Goal: Task Accomplishment & Management: Use online tool/utility

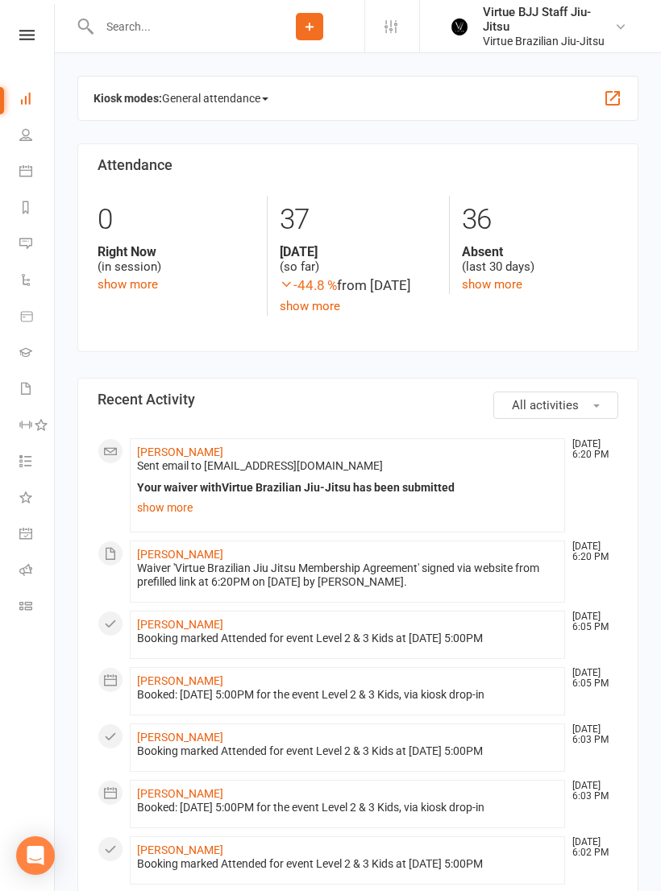
click at [18, 37] on link at bounding box center [26, 35] width 57 height 10
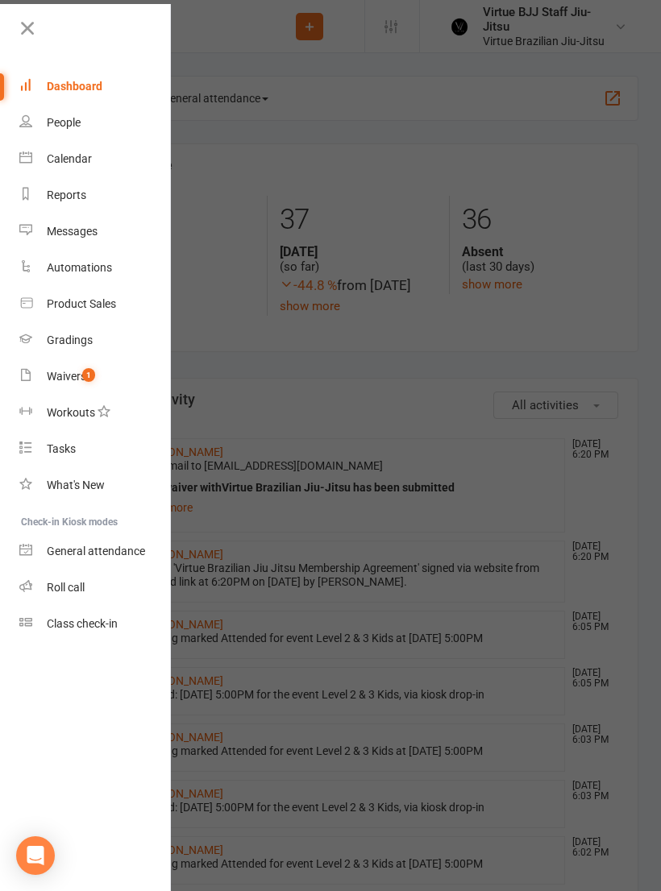
click at [84, 378] on span "1" at bounding box center [88, 375] width 13 height 14
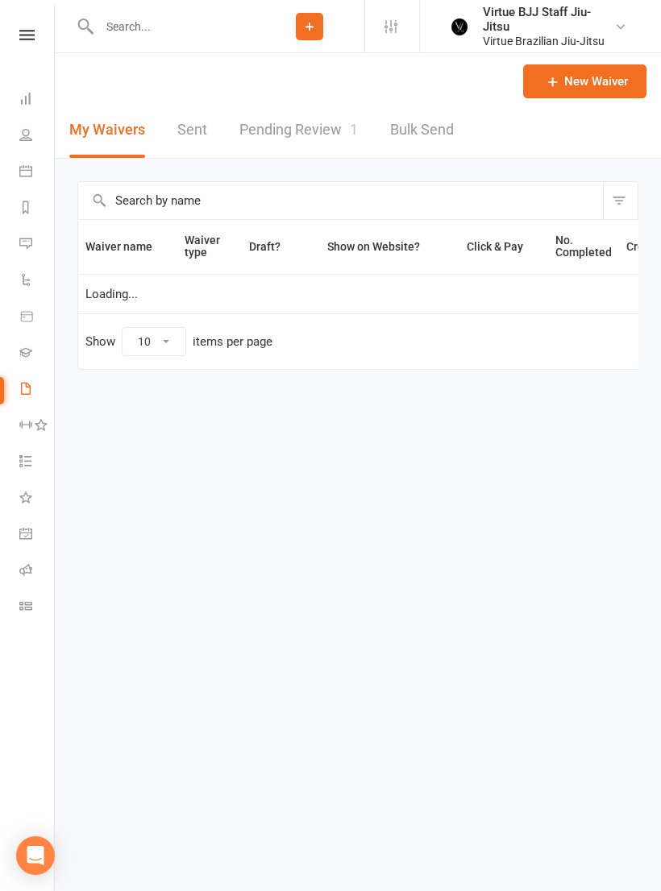
click at [294, 132] on link "Pending Review 1" at bounding box center [298, 130] width 118 height 56
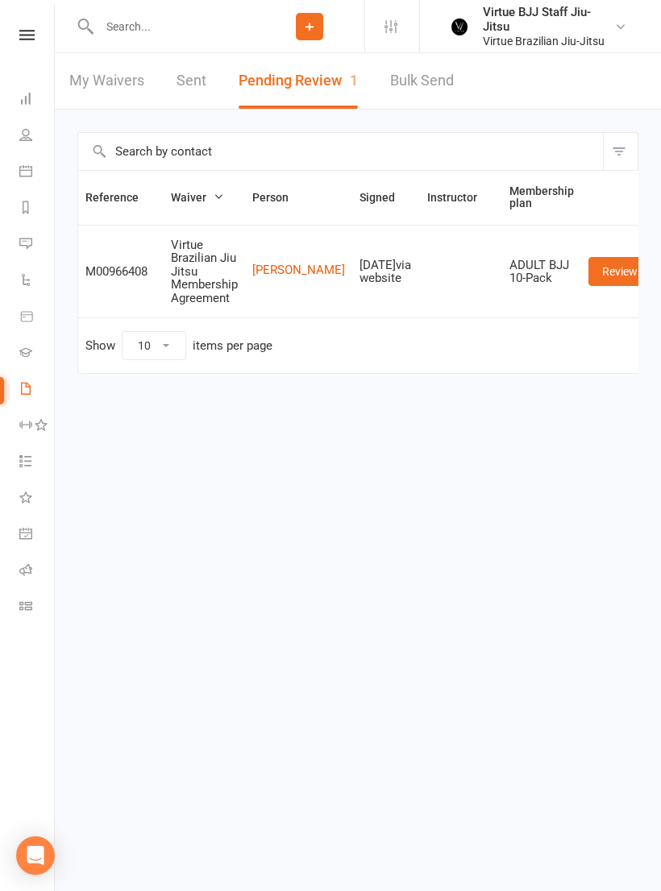
click at [31, 614] on link "Class check-in" at bounding box center [37, 608] width 36 height 36
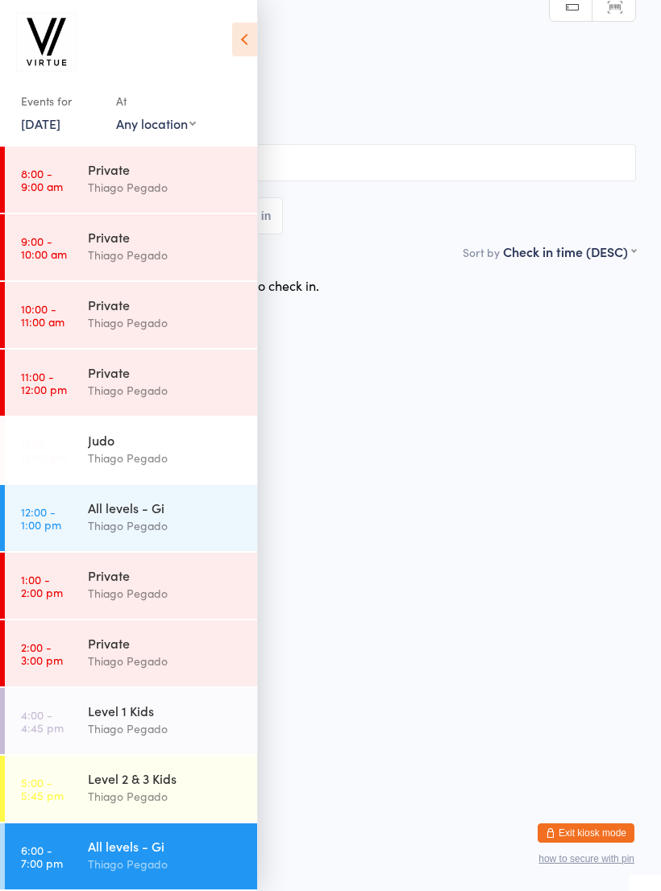
scroll to position [203, 0]
click at [255, 40] on icon at bounding box center [244, 40] width 25 height 34
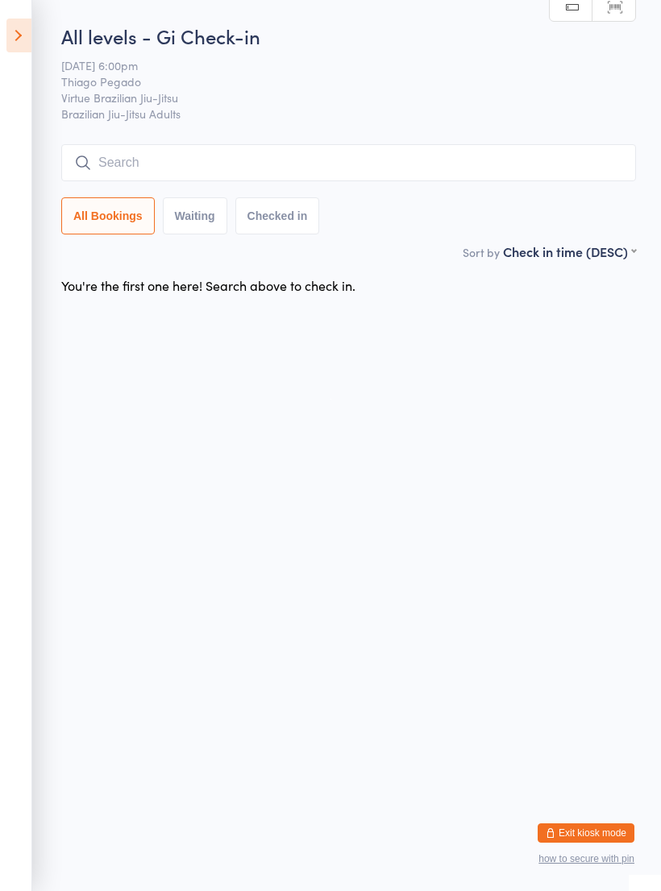
click at [340, 158] on input "search" at bounding box center [348, 162] width 575 height 37
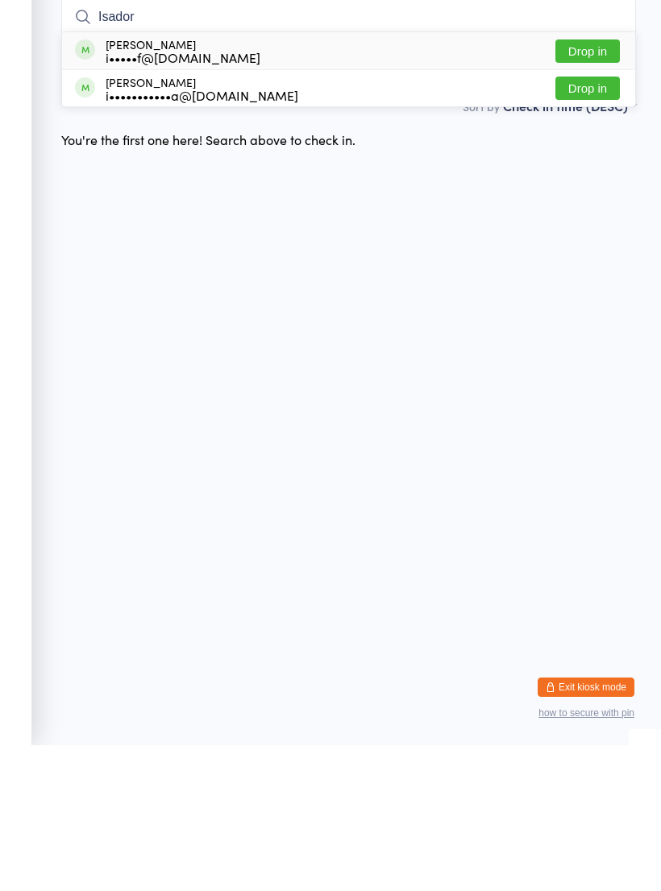
type input "Isador"
click at [295, 178] on div "[PERSON_NAME] i•••••f@[DOMAIN_NAME] Drop in" at bounding box center [348, 196] width 573 height 37
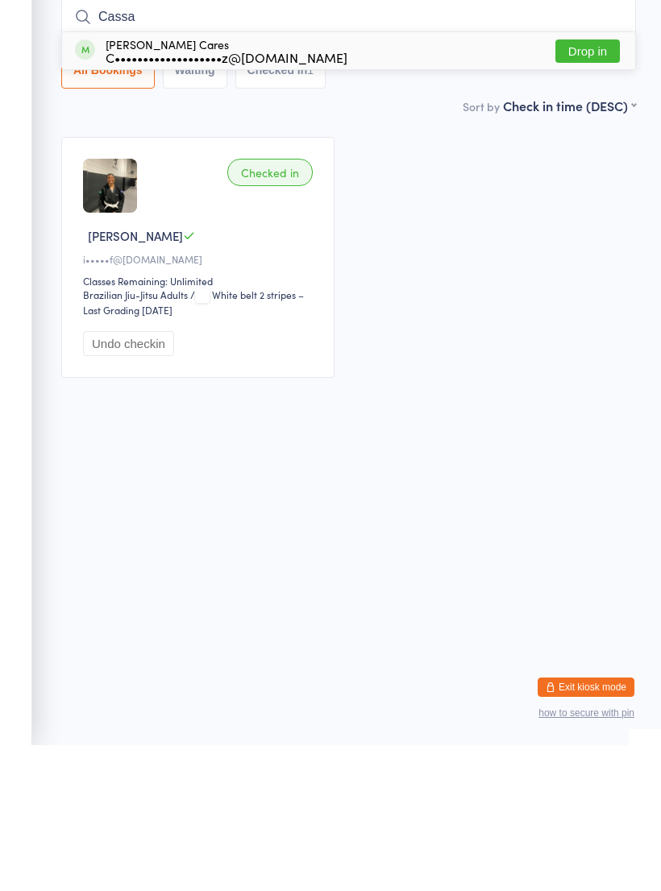
type input "Cassa"
click at [299, 197] on div "C•••••••••••••••••••z@gmail.com" at bounding box center [227, 203] width 242 height 13
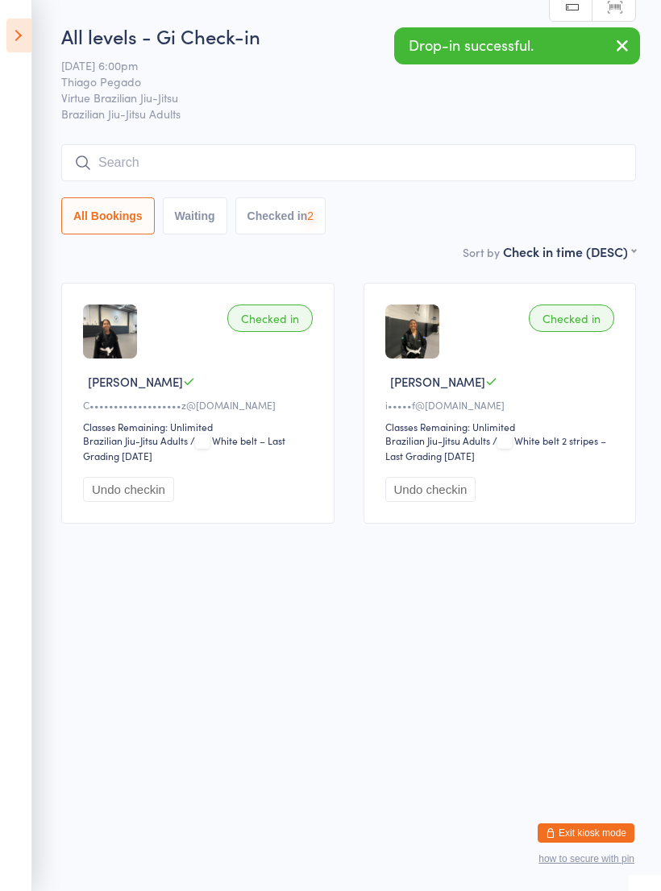
click at [349, 164] on input "search" at bounding box center [348, 162] width 575 height 37
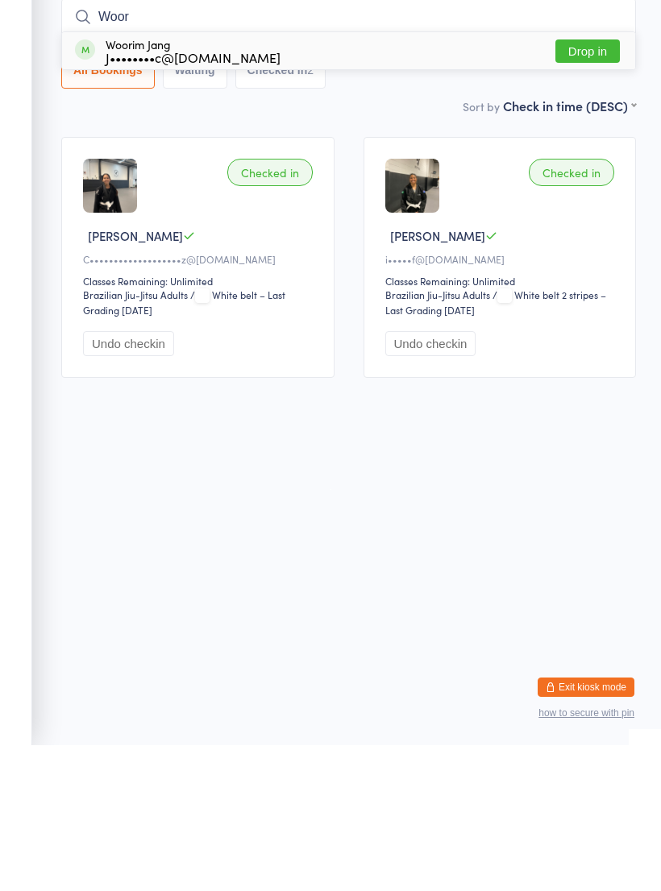
type input "Woor"
click at [580, 185] on button "Drop in" at bounding box center [587, 196] width 64 height 23
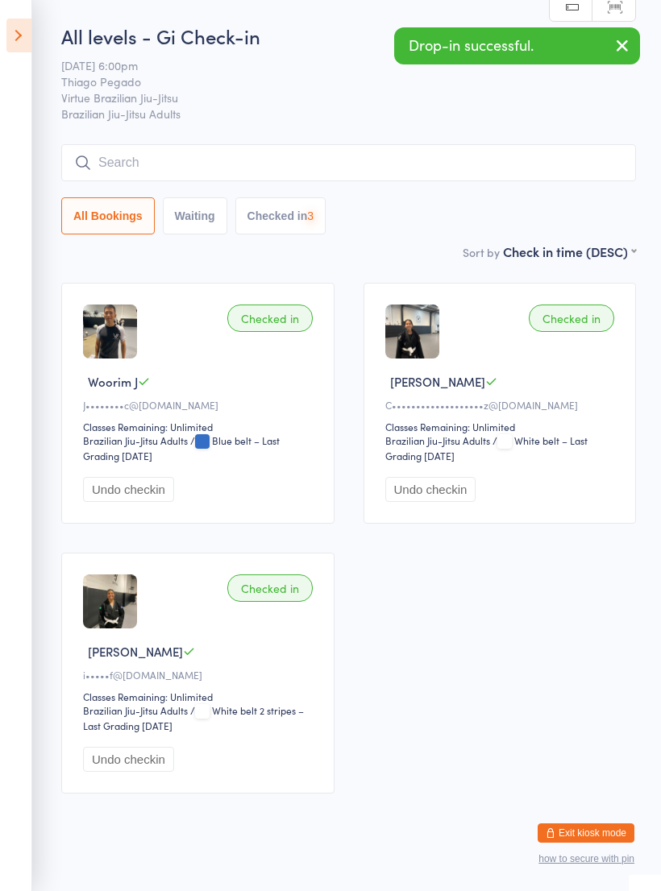
click at [530, 153] on input "search" at bounding box center [348, 162] width 575 height 37
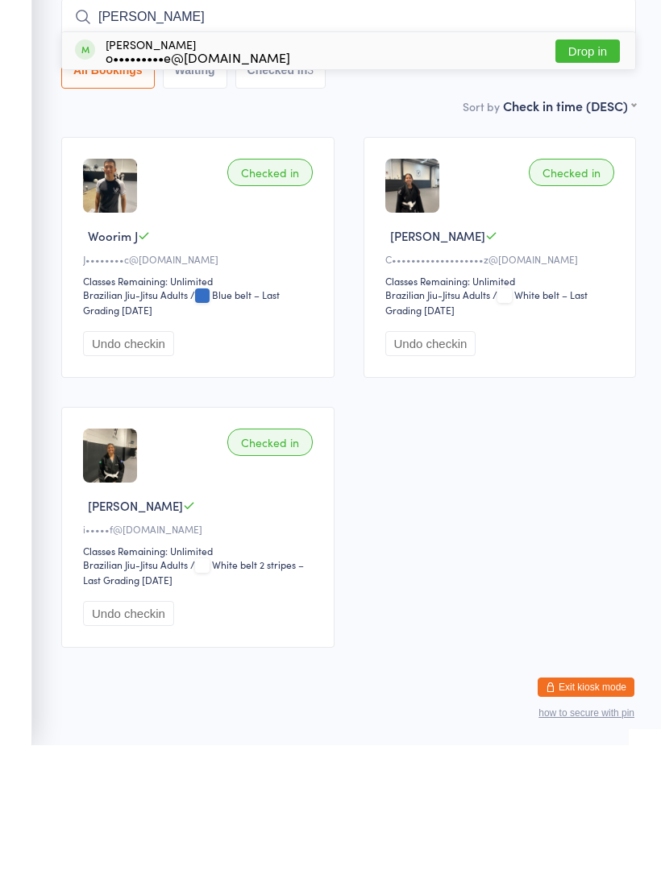
type input "Owen"
click at [594, 185] on button "Drop in" at bounding box center [587, 196] width 64 height 23
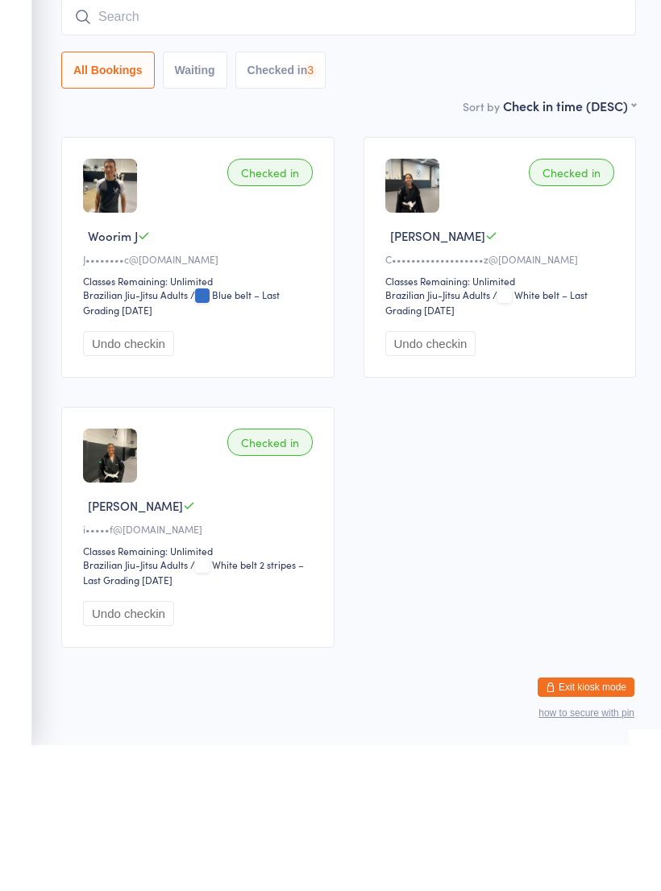
click at [542, 144] on input "search" at bounding box center [348, 162] width 575 height 37
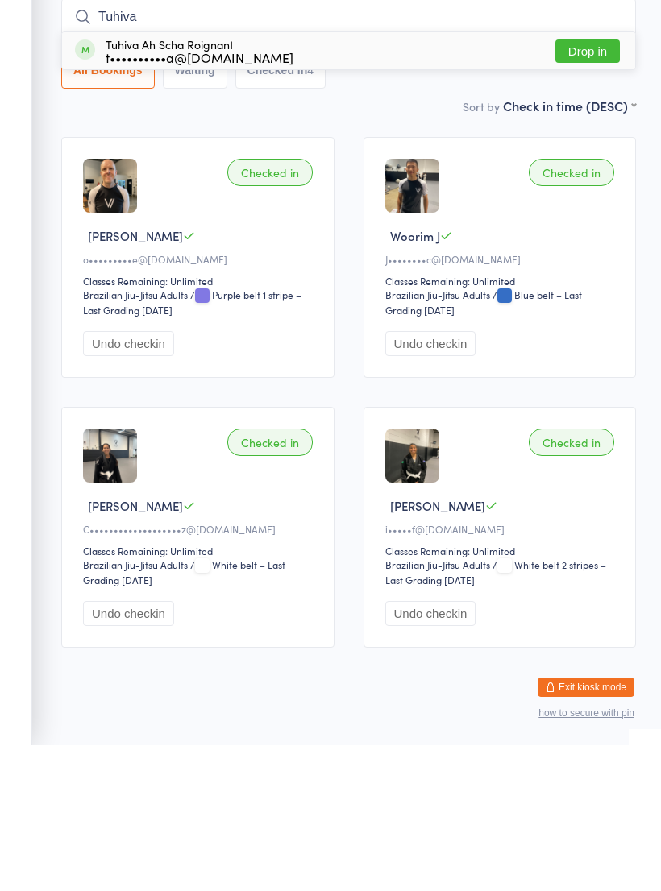
type input "Tuhiva"
click at [597, 185] on button "Drop in" at bounding box center [587, 196] width 64 height 23
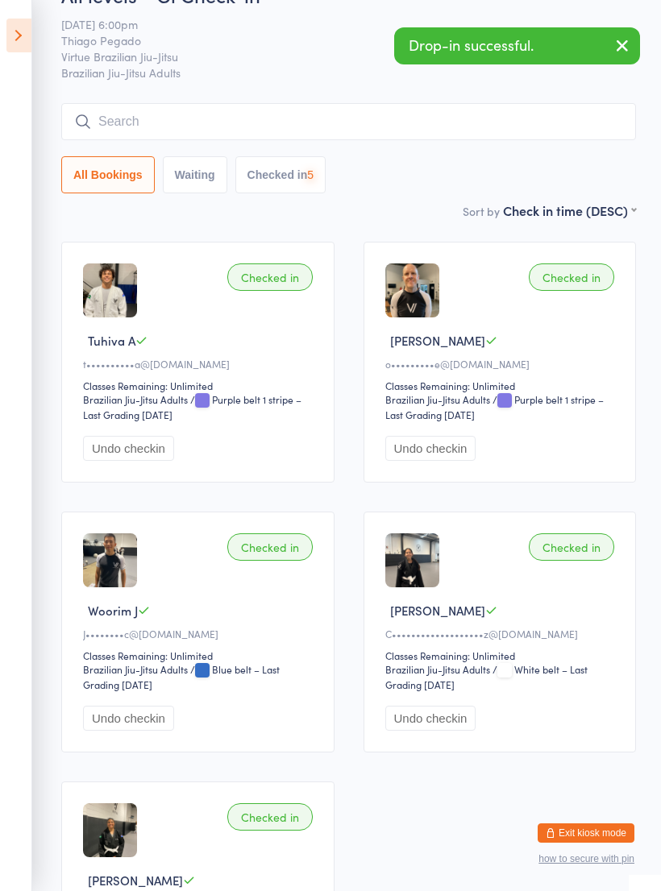
click at [546, 121] on input "search" at bounding box center [348, 121] width 575 height 37
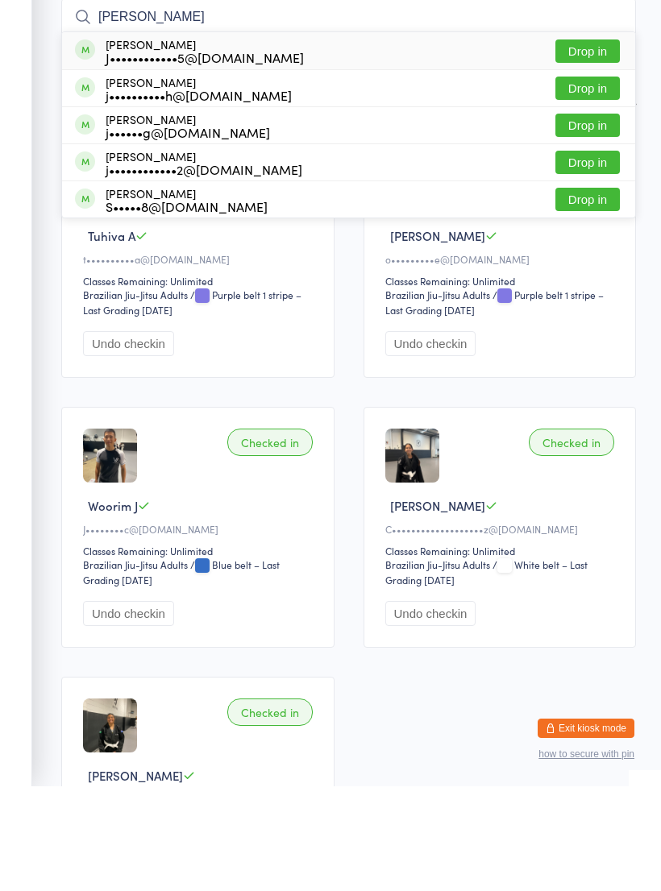
type input "James"
click at [454, 137] on div "James Sanders J••••••••••••5@hotmail.com Drop in" at bounding box center [348, 155] width 573 height 37
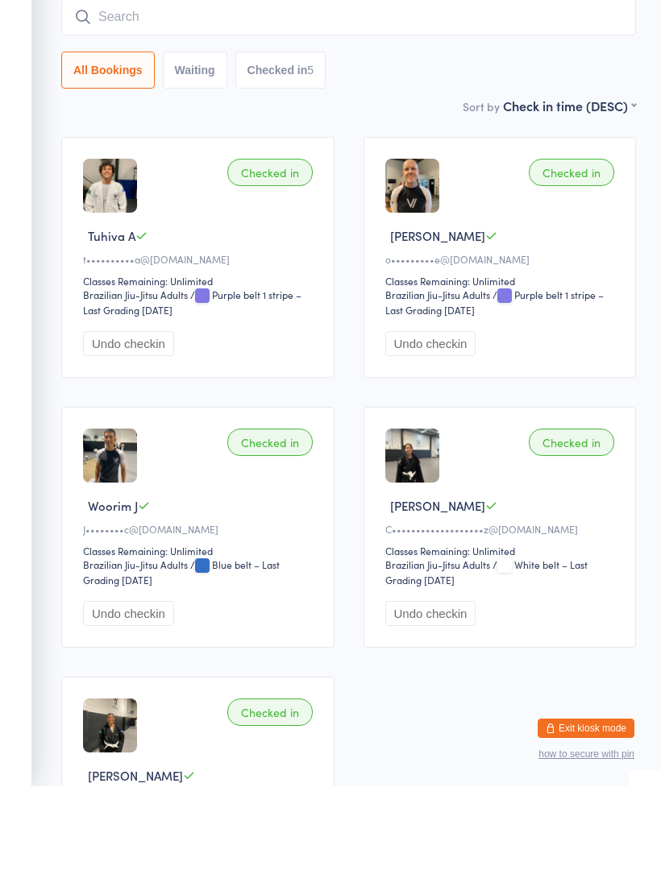
scroll to position [146, 0]
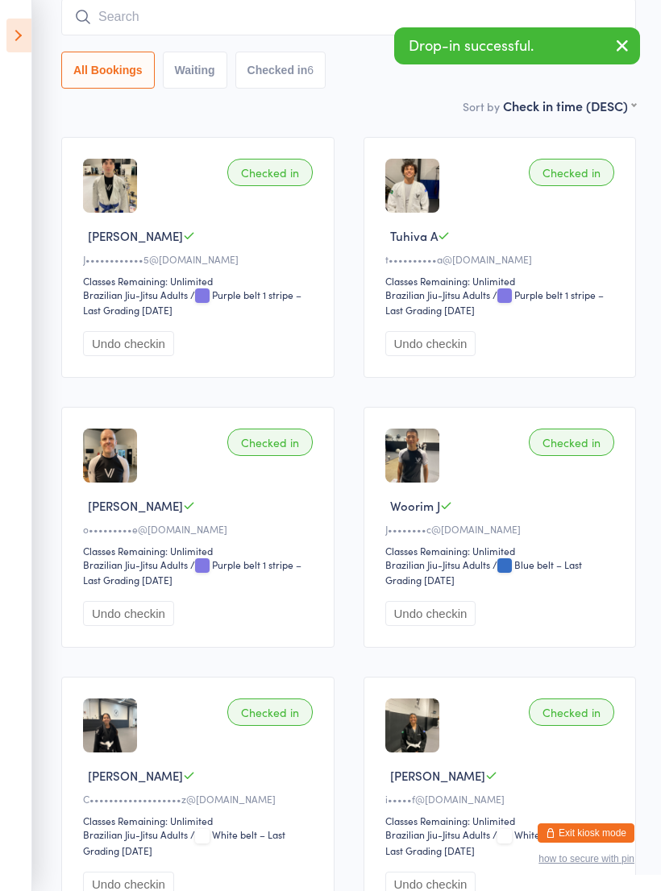
click at [365, 17] on input "search" at bounding box center [348, 16] width 575 height 37
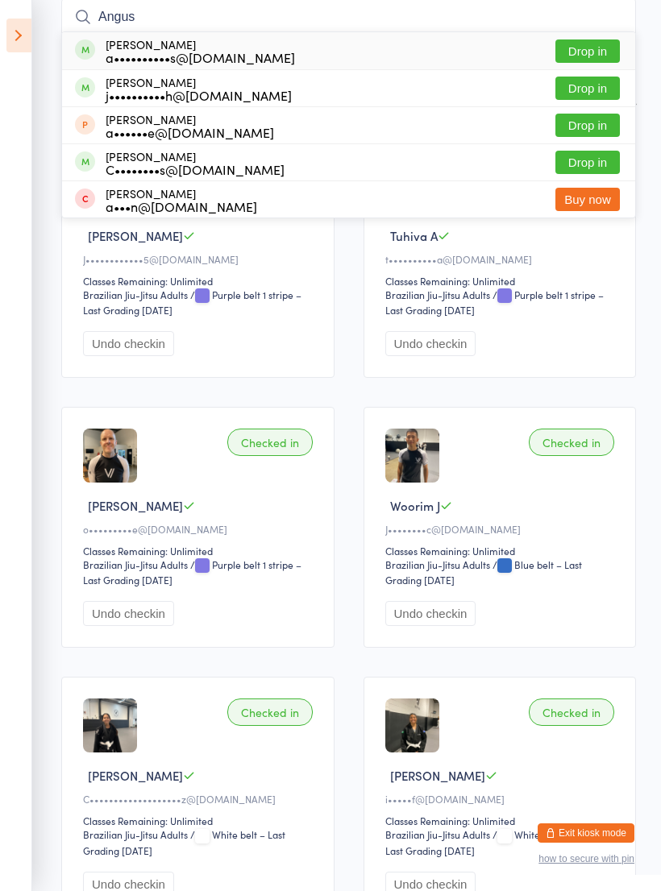
type input "Angus"
click at [328, 56] on div "Angus Backus a••••••••••s@outlook.com Drop in" at bounding box center [348, 50] width 573 height 37
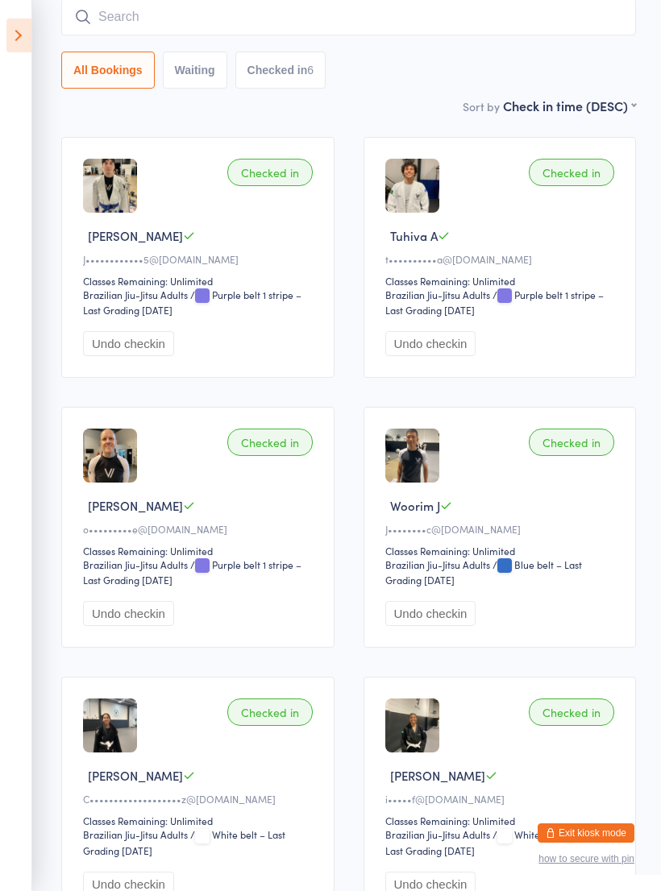
click at [359, 26] on input "search" at bounding box center [348, 16] width 575 height 37
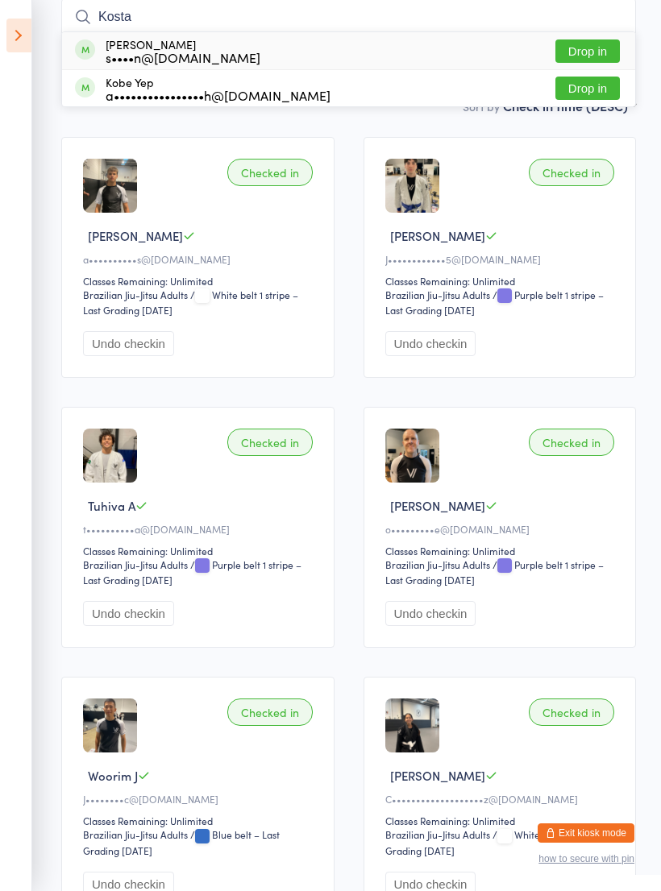
type input "Kosta"
click at [597, 56] on button "Drop in" at bounding box center [587, 50] width 64 height 23
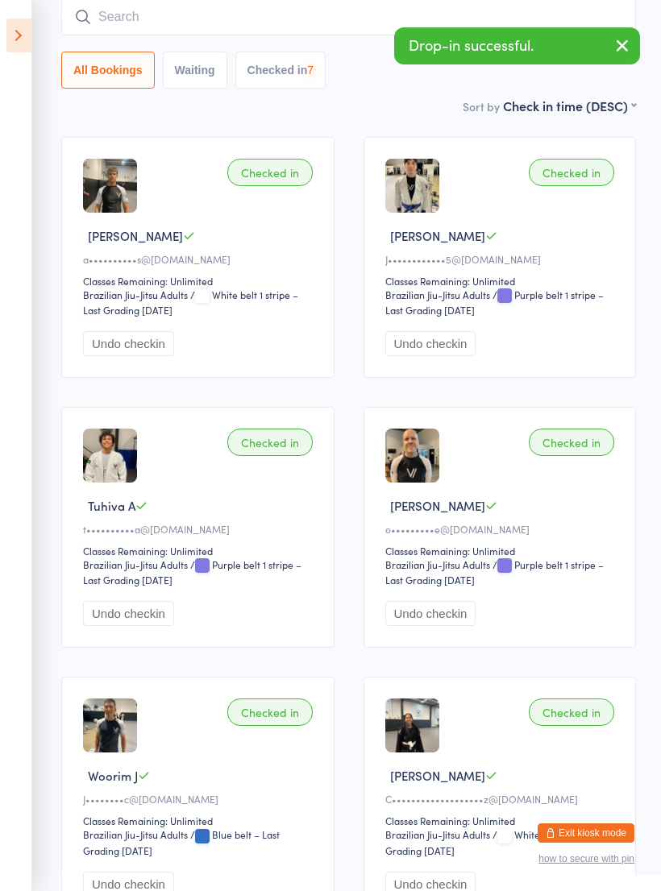
click at [538, 27] on input "search" at bounding box center [348, 16] width 575 height 37
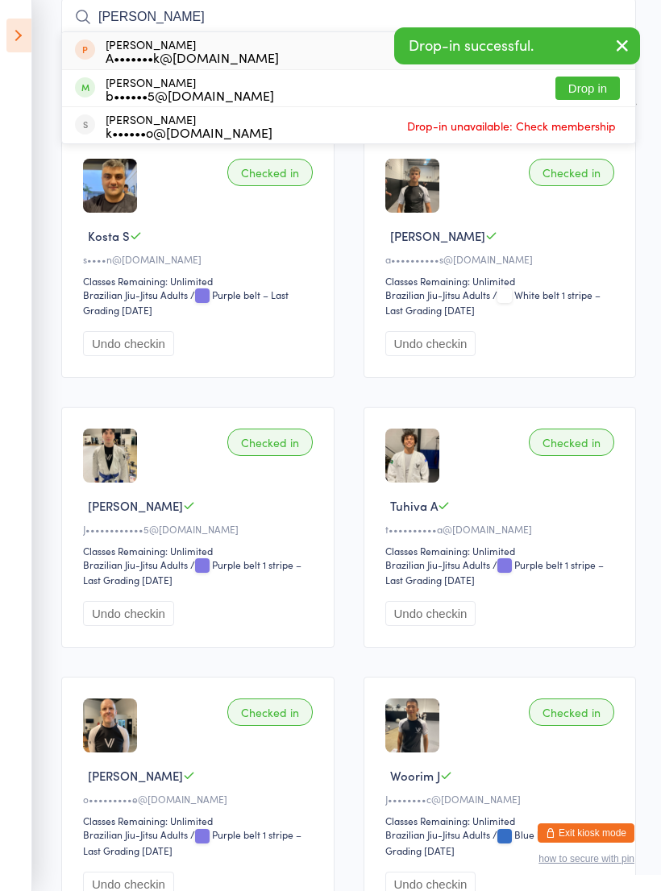
type input "Adam"
click at [279, 97] on div "Adam Waterhouse b••••••5@hotmail.com Drop in" at bounding box center [348, 88] width 573 height 36
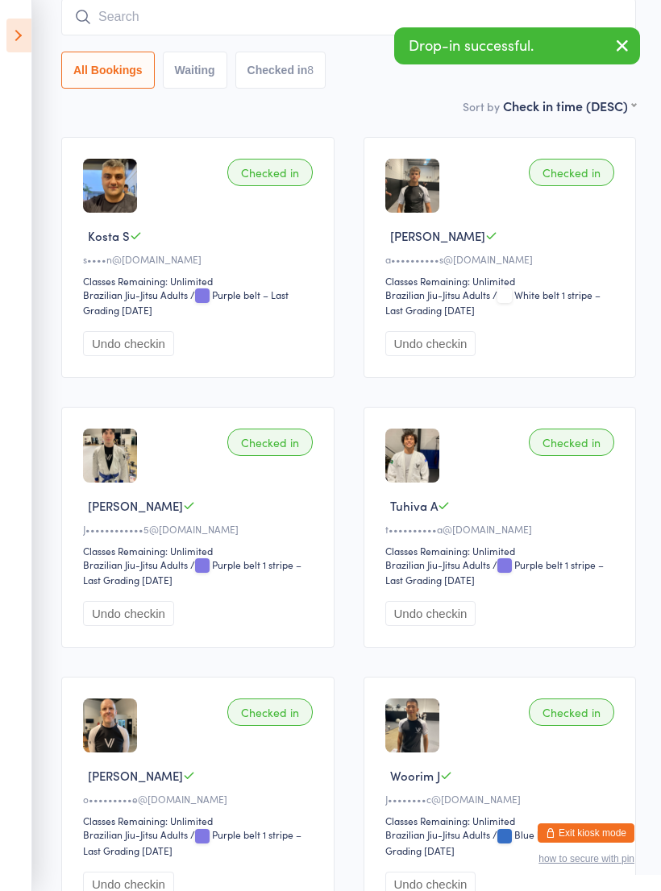
click at [326, 23] on input "search" at bounding box center [348, 16] width 575 height 37
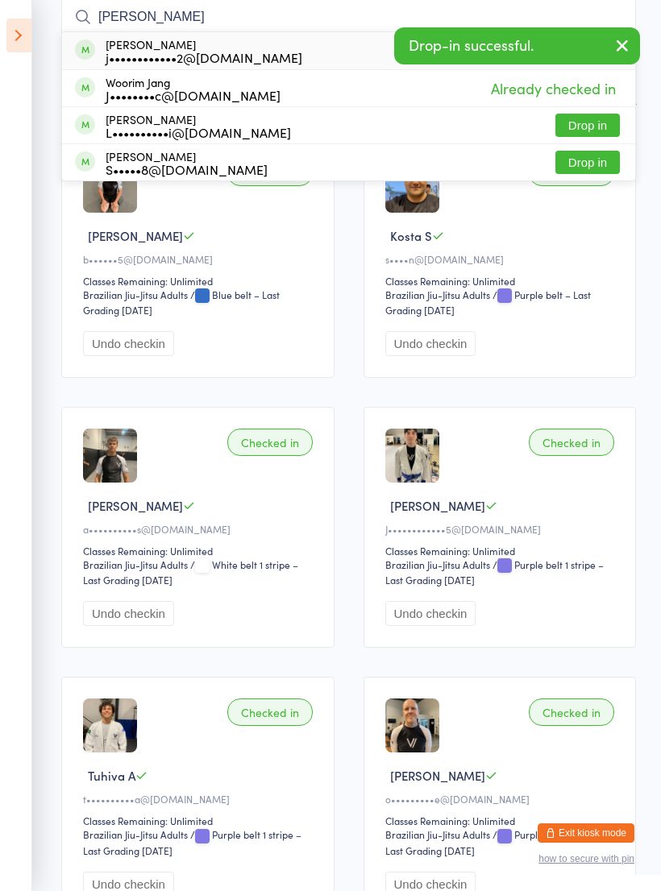
type input "Janis"
click at [349, 48] on div "Janis Messina j••••••••••••2@gmail.com Drop in" at bounding box center [348, 50] width 573 height 37
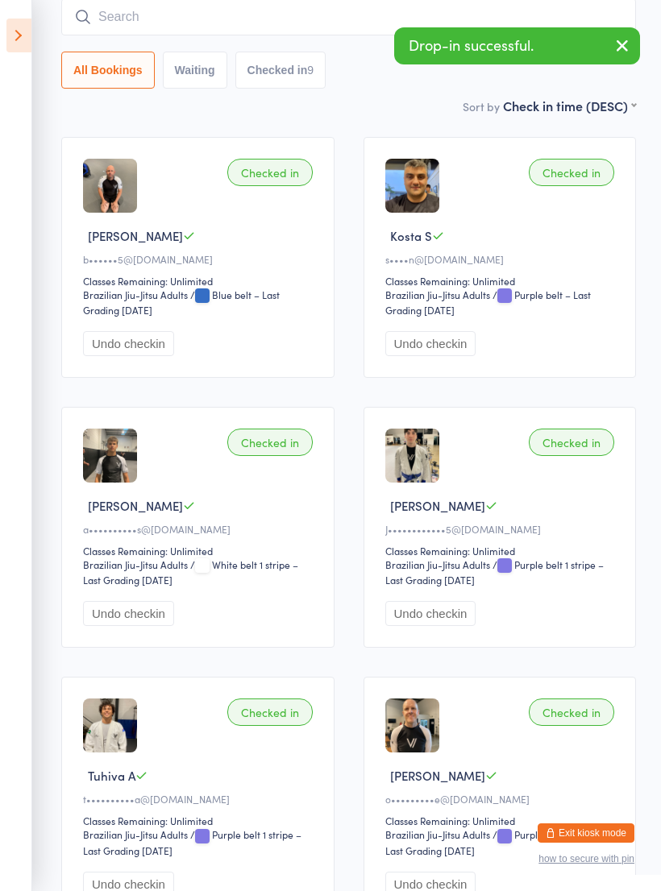
click at [346, 25] on input "search" at bounding box center [348, 16] width 575 height 37
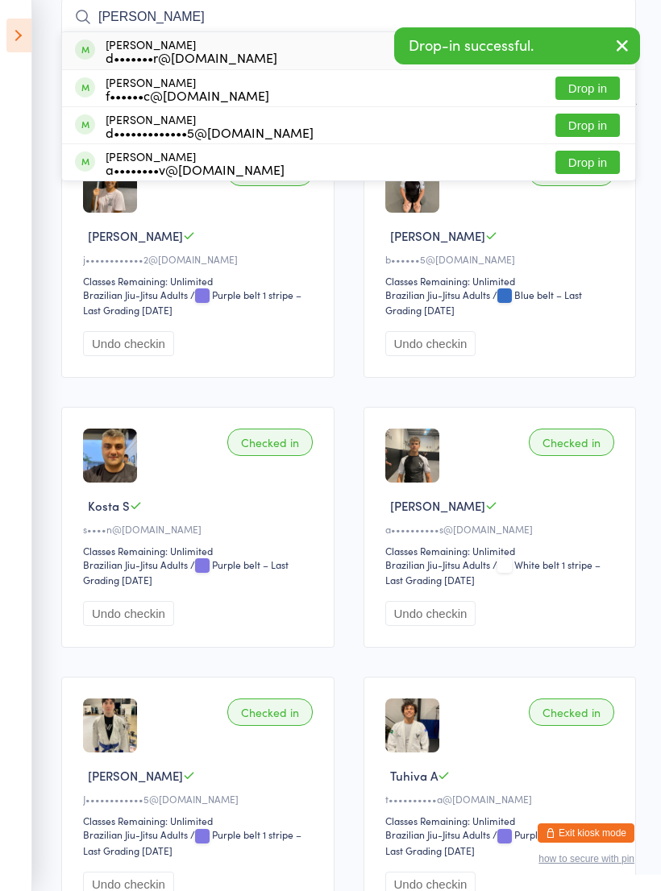
type input "Danica"
click at [326, 55] on div "Danica Djermor d•••••••r@gmail.com Drop in" at bounding box center [348, 50] width 573 height 37
